Goal: Task Accomplishment & Management: Manage account settings

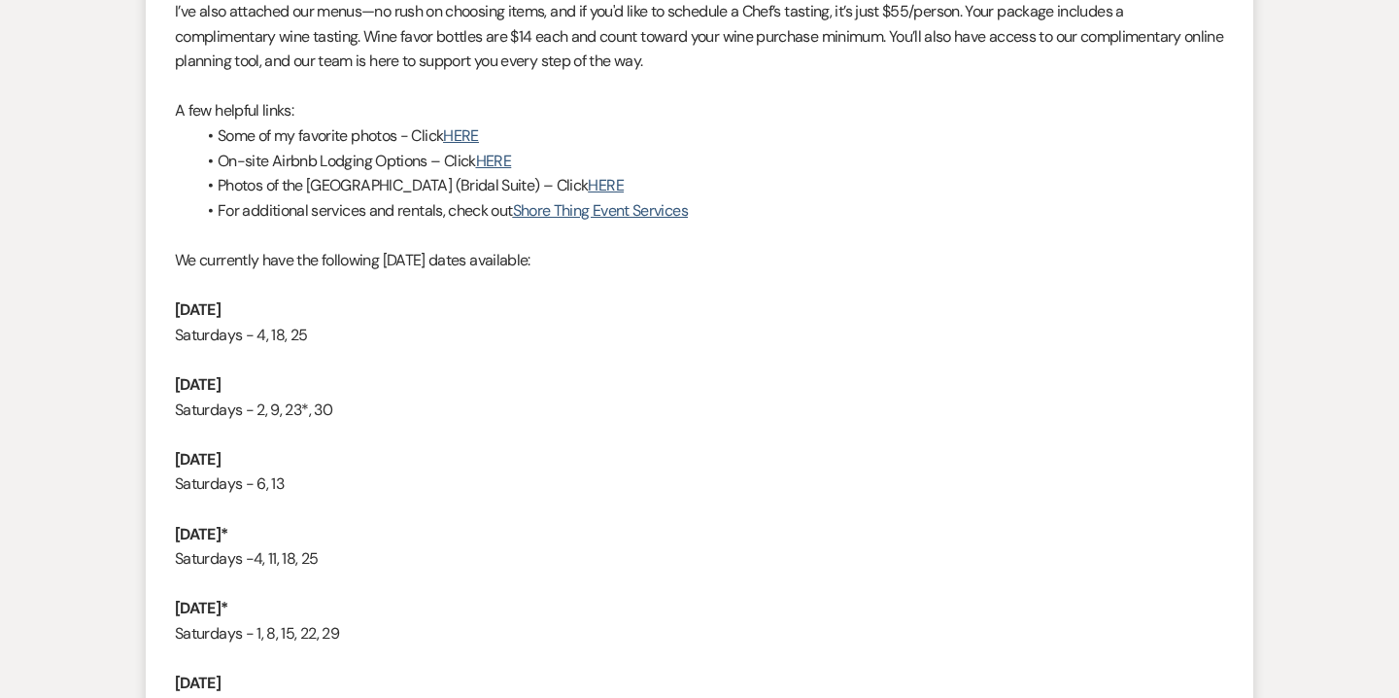
scroll to position [547, 0]
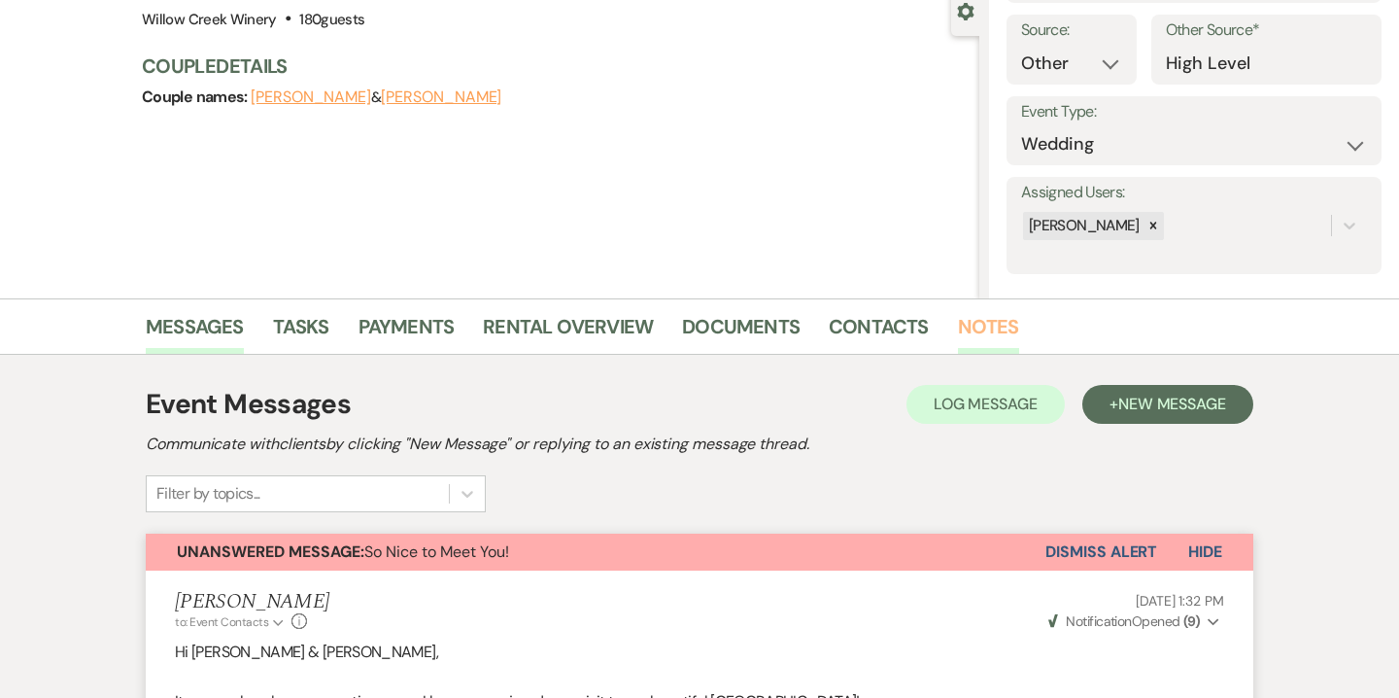
click at [990, 329] on link "Notes" at bounding box center [988, 332] width 61 height 43
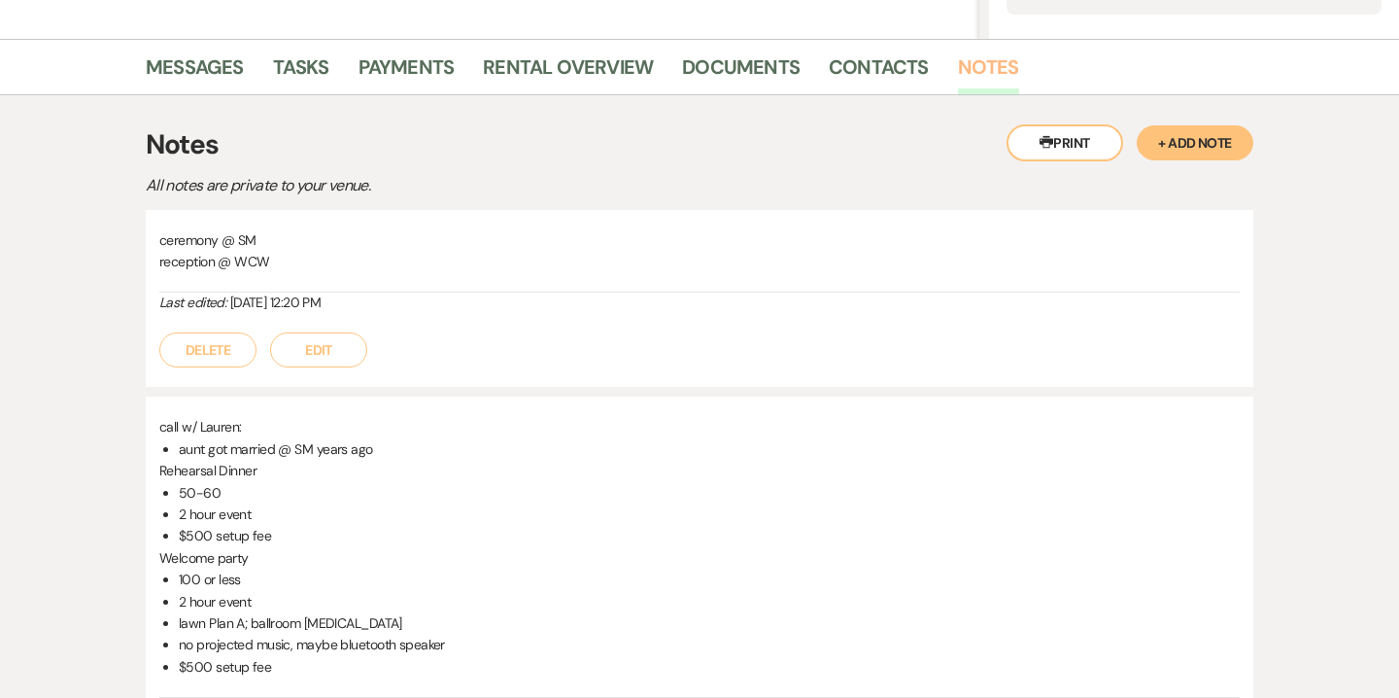
scroll to position [447, 0]
click at [1211, 142] on button "+ Add Note" at bounding box center [1195, 144] width 117 height 35
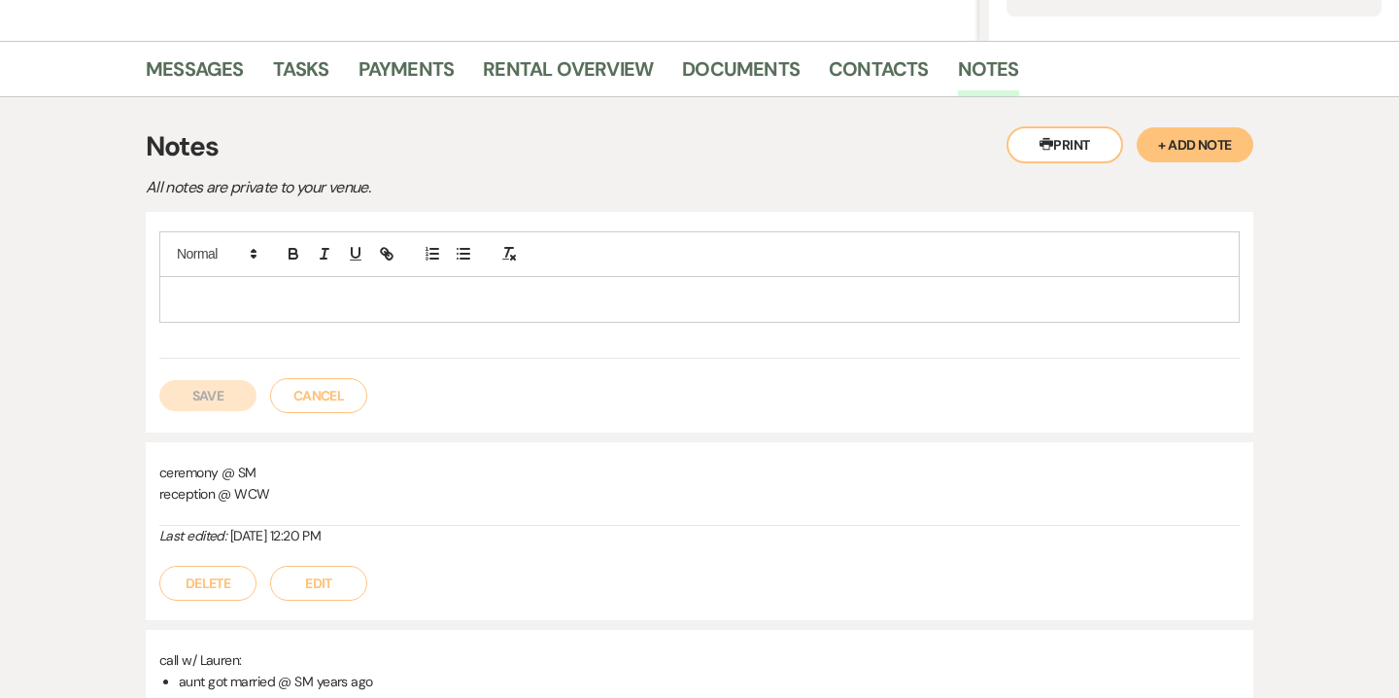
click at [737, 292] on p at bounding box center [699, 299] width 1049 height 21
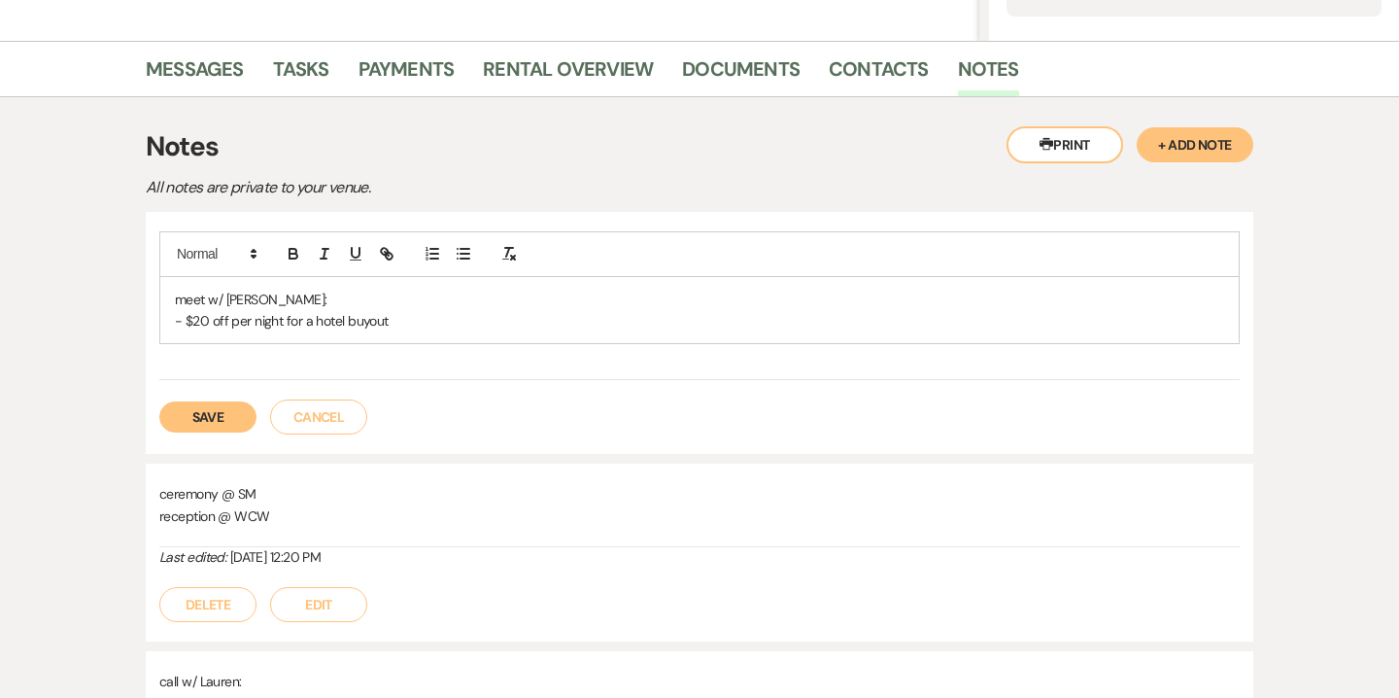
click at [222, 419] on button "Save" at bounding box center [207, 416] width 97 height 31
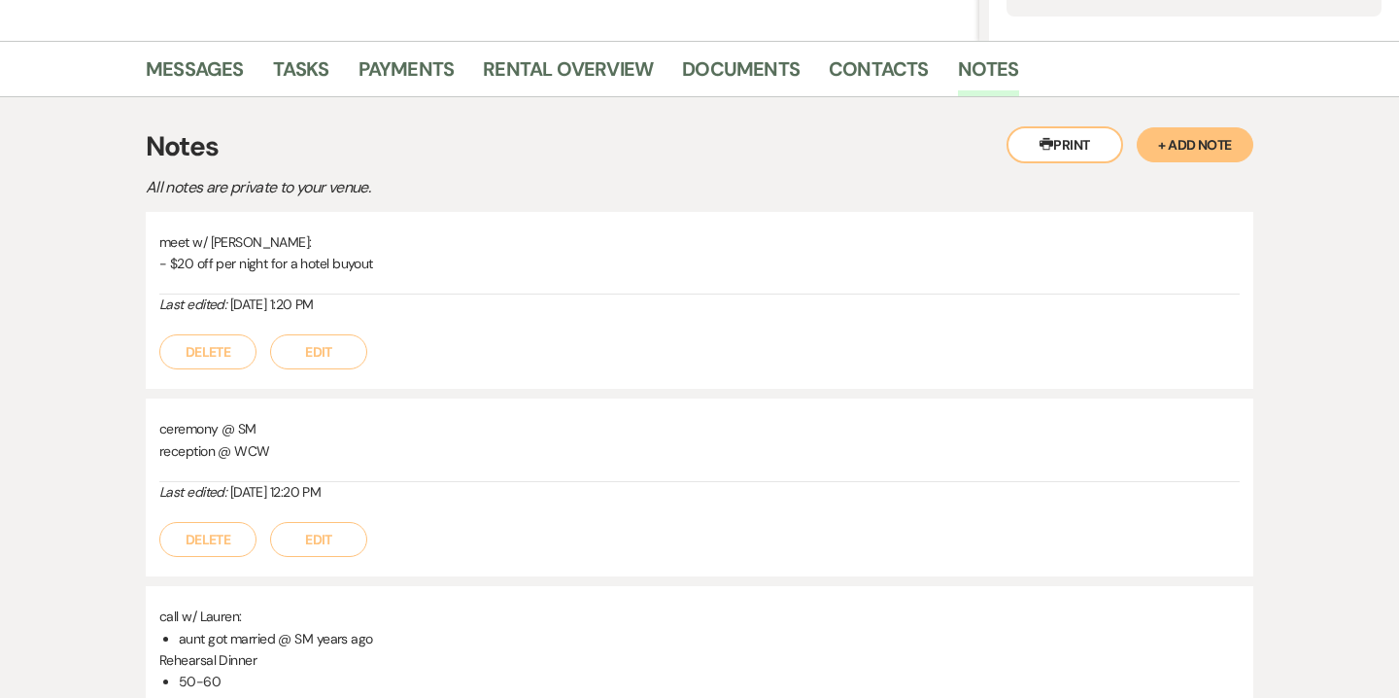
click at [327, 360] on button "Edit" at bounding box center [318, 351] width 97 height 35
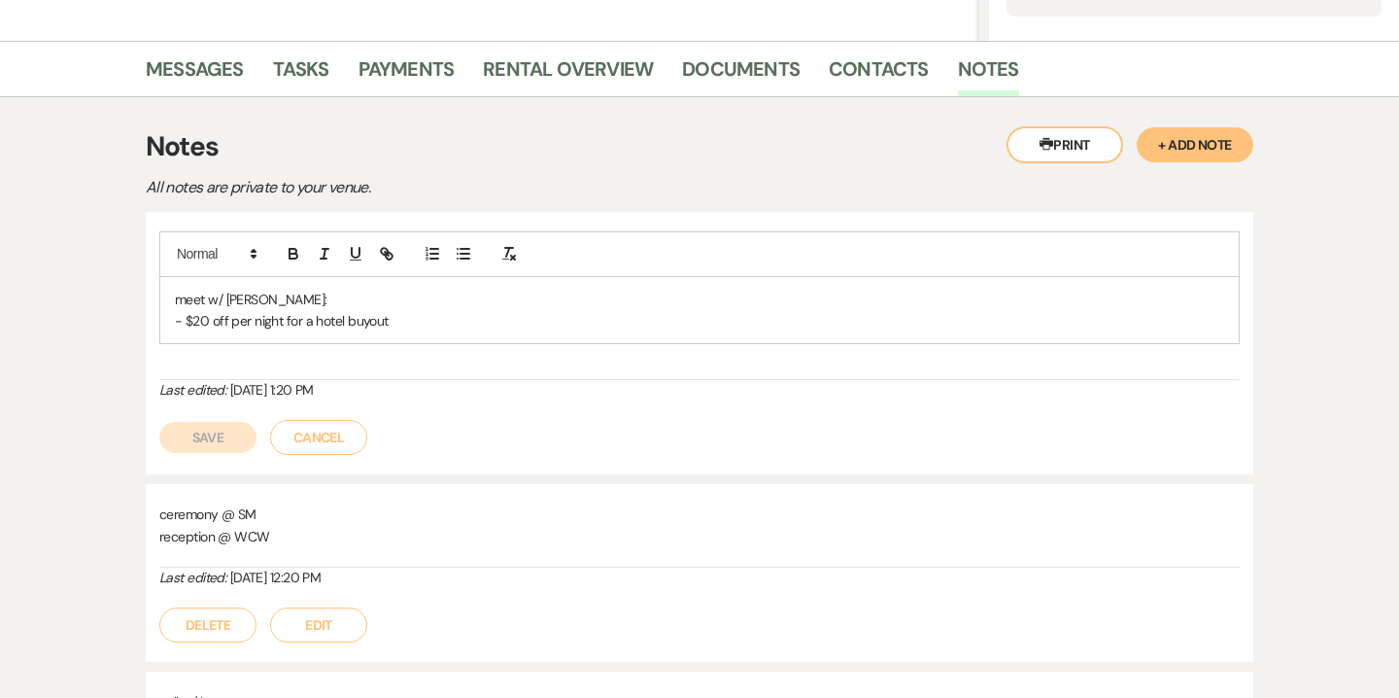
click at [415, 312] on p "- $20 off per night for a hotel buyout" at bounding box center [699, 320] width 1049 height 21
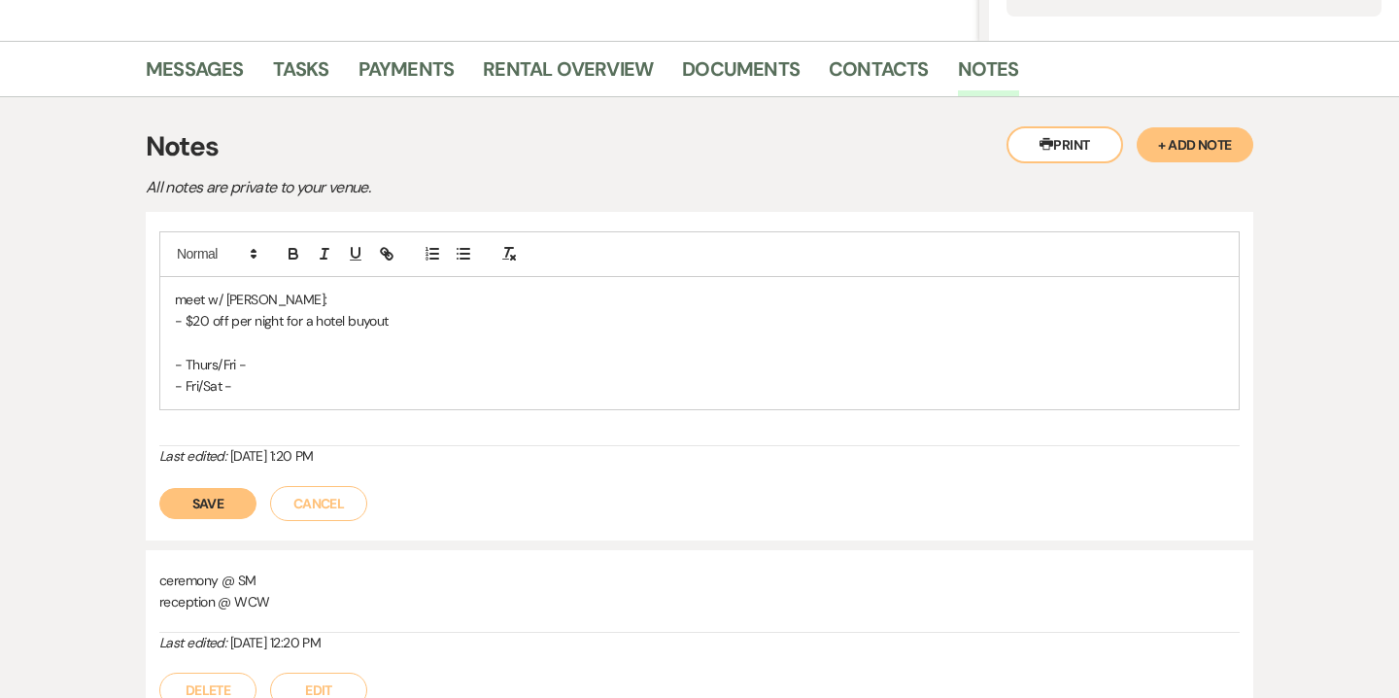
click at [283, 363] on p "- Thurs/Fri -" at bounding box center [699, 364] width 1049 height 21
click at [246, 344] on p at bounding box center [699, 341] width 1049 height 21
click at [275, 361] on p "- Thurs/Fri -" at bounding box center [699, 364] width 1049 height 21
click at [279, 383] on p "- Fri/Sat -" at bounding box center [699, 385] width 1049 height 21
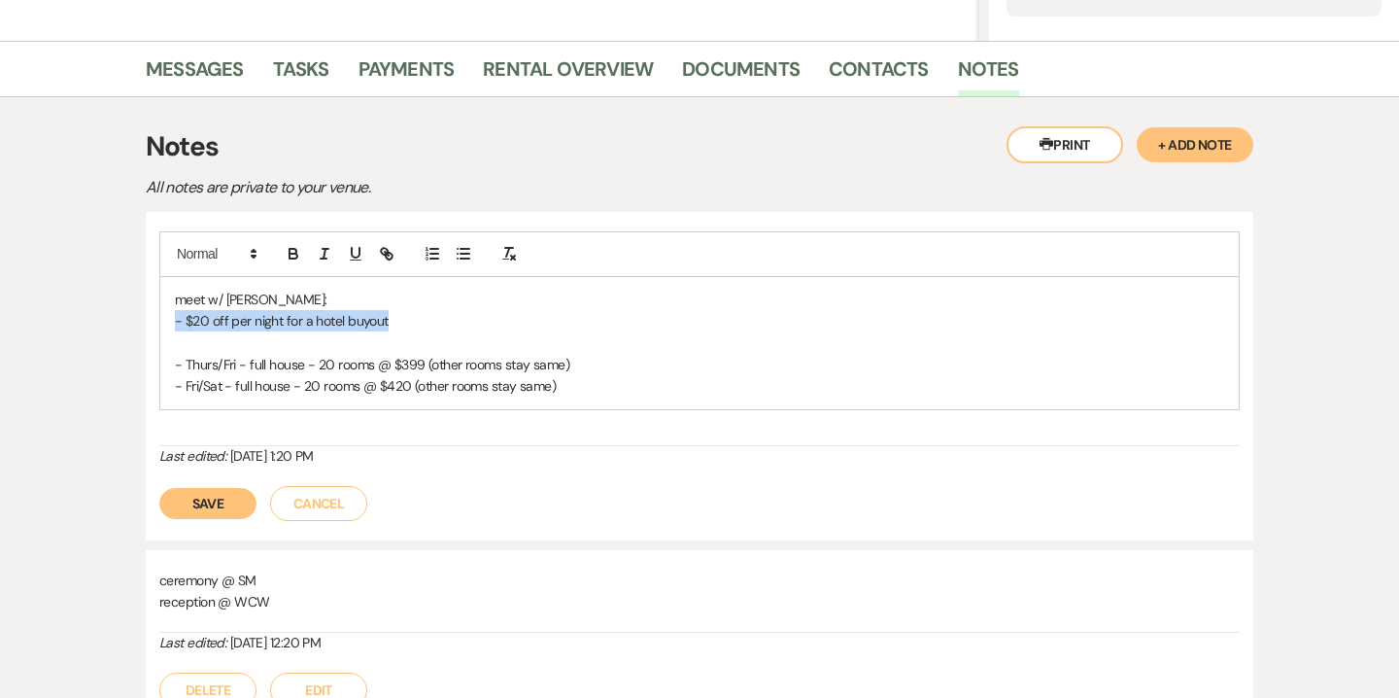
drag, startPoint x: 396, startPoint y: 321, endPoint x: 160, endPoint y: 328, distance: 236.3
click at [160, 328] on div "meet w/ [PERSON_NAME]: - $20 off per night for a hotel buyout - Thurs/Fri - ful…" at bounding box center [699, 343] width 1079 height 132
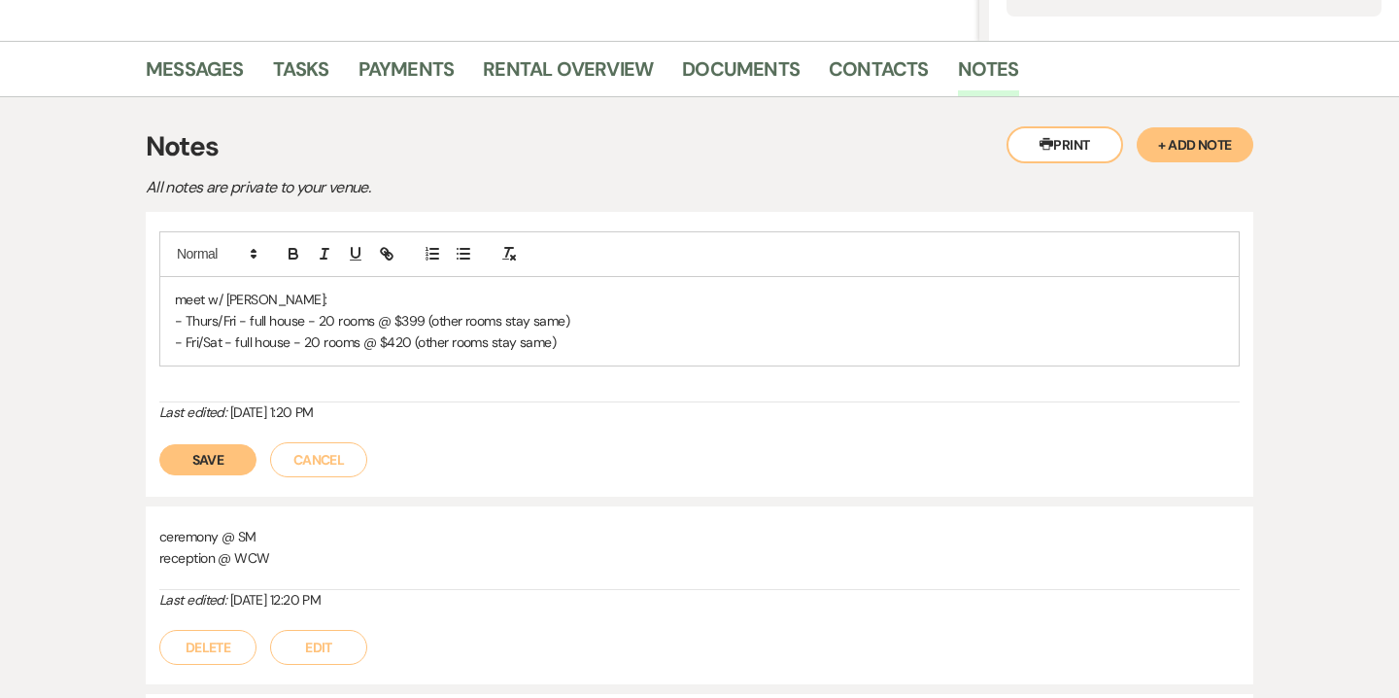
click at [204, 299] on p "meet w/ [PERSON_NAME]:" at bounding box center [699, 299] width 1049 height 21
click at [217, 319] on p "- Thurs/Fri - full house - 20 rooms @ $399 (other rooms stay same)" at bounding box center [699, 320] width 1049 height 21
click at [236, 316] on p "- Thurs./Fri - full house - 20 rooms @ $399 (other rooms stay same)" at bounding box center [699, 320] width 1049 height 21
click at [200, 338] on p "- Fri/Sat - full house - 20 rooms @ $420 (other rooms stay same)" at bounding box center [699, 341] width 1049 height 21
click at [226, 462] on button "Save" at bounding box center [207, 459] width 97 height 31
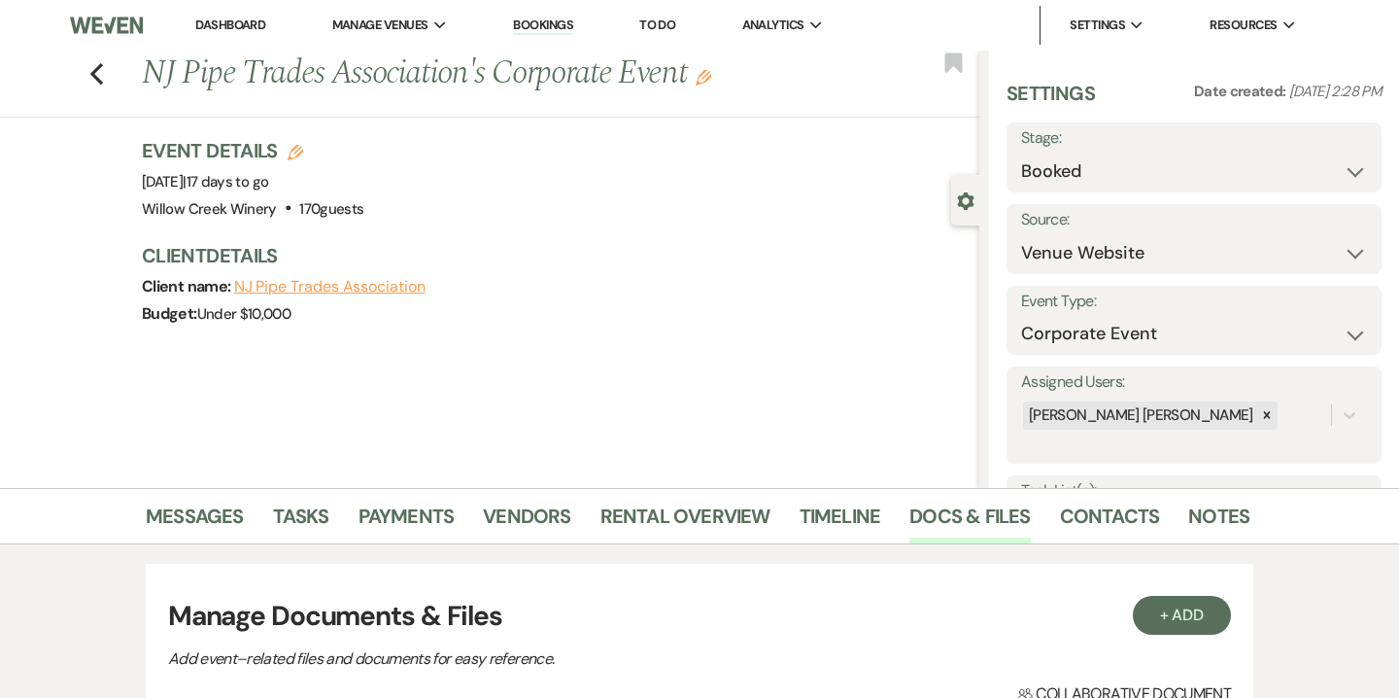
select select "5"
select select "9"
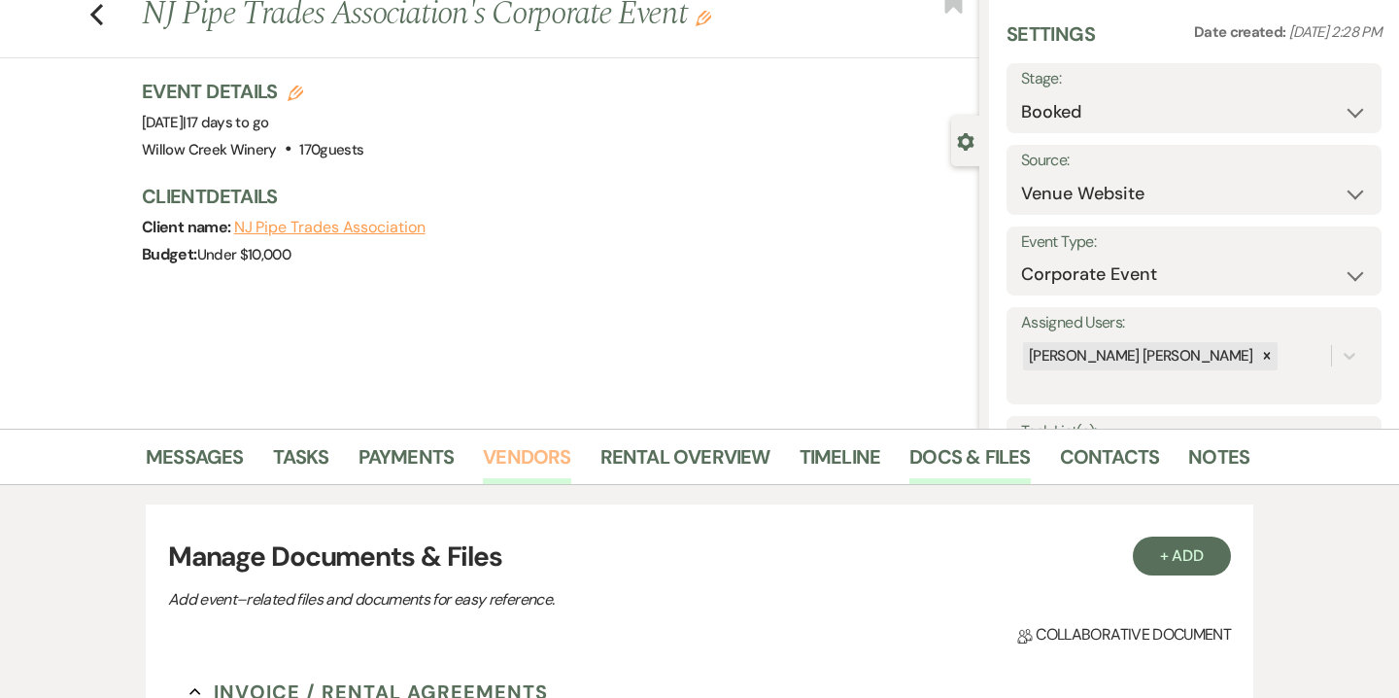
scroll to position [59, 0]
